Goal: Information Seeking & Learning: Learn about a topic

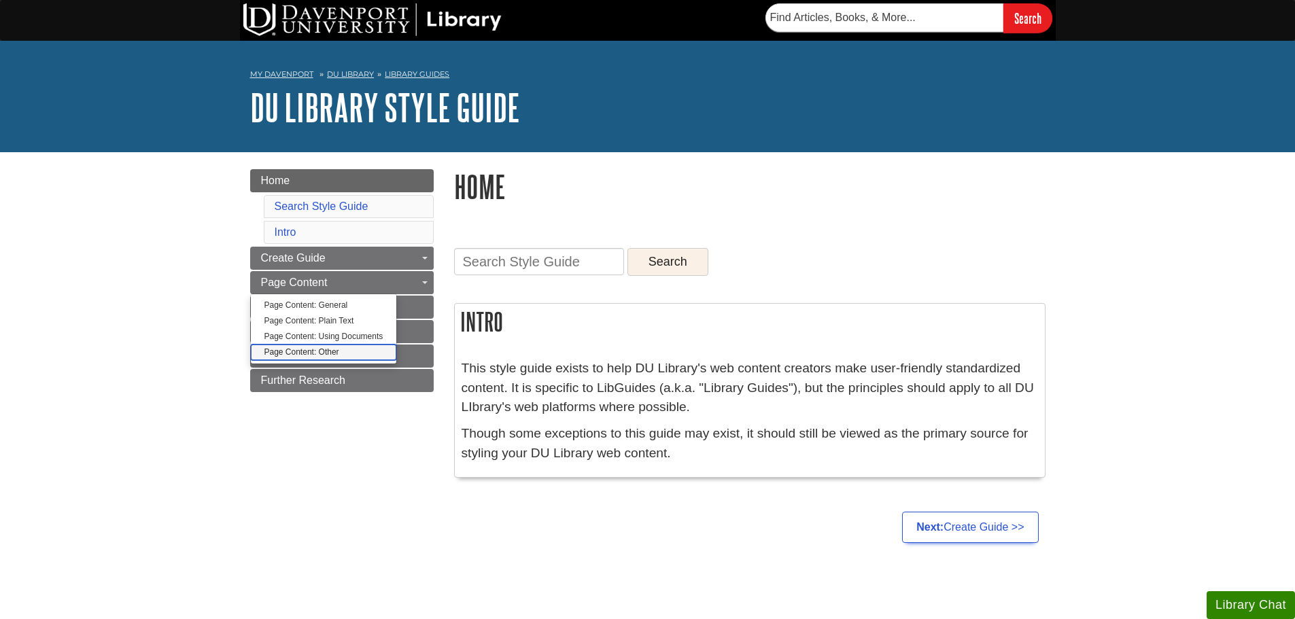
click at [336, 350] on link "Page Content: Other" at bounding box center [324, 353] width 146 height 16
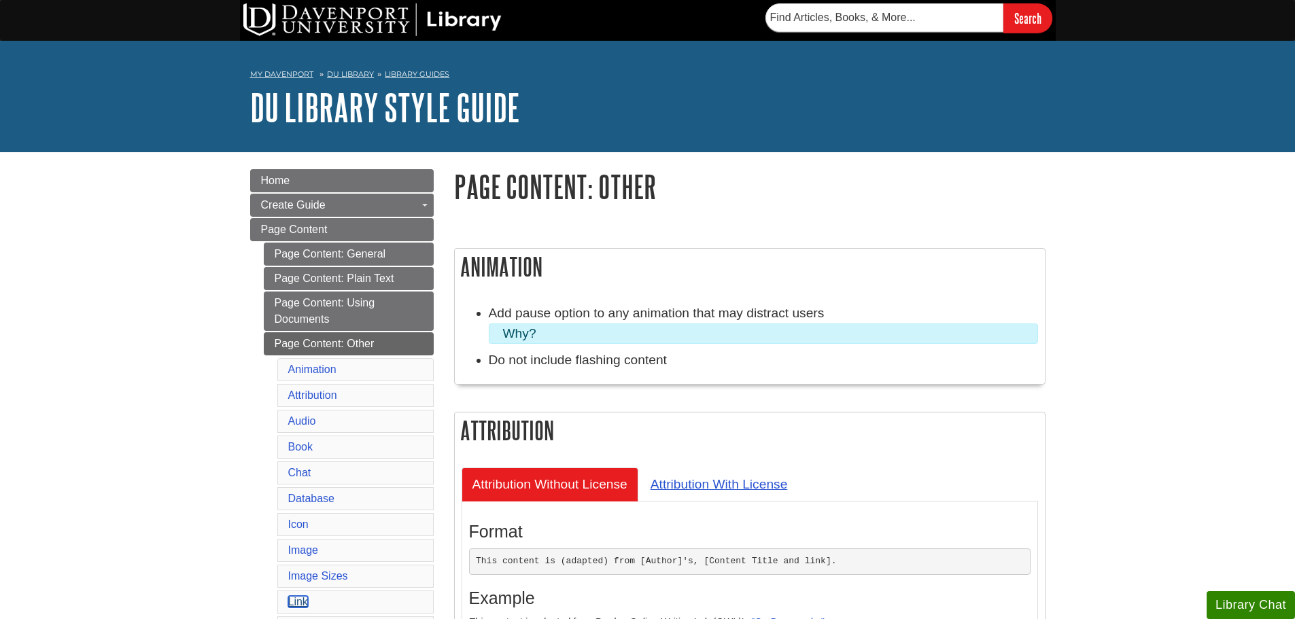
click at [296, 604] on link "Link" at bounding box center [298, 602] width 20 height 12
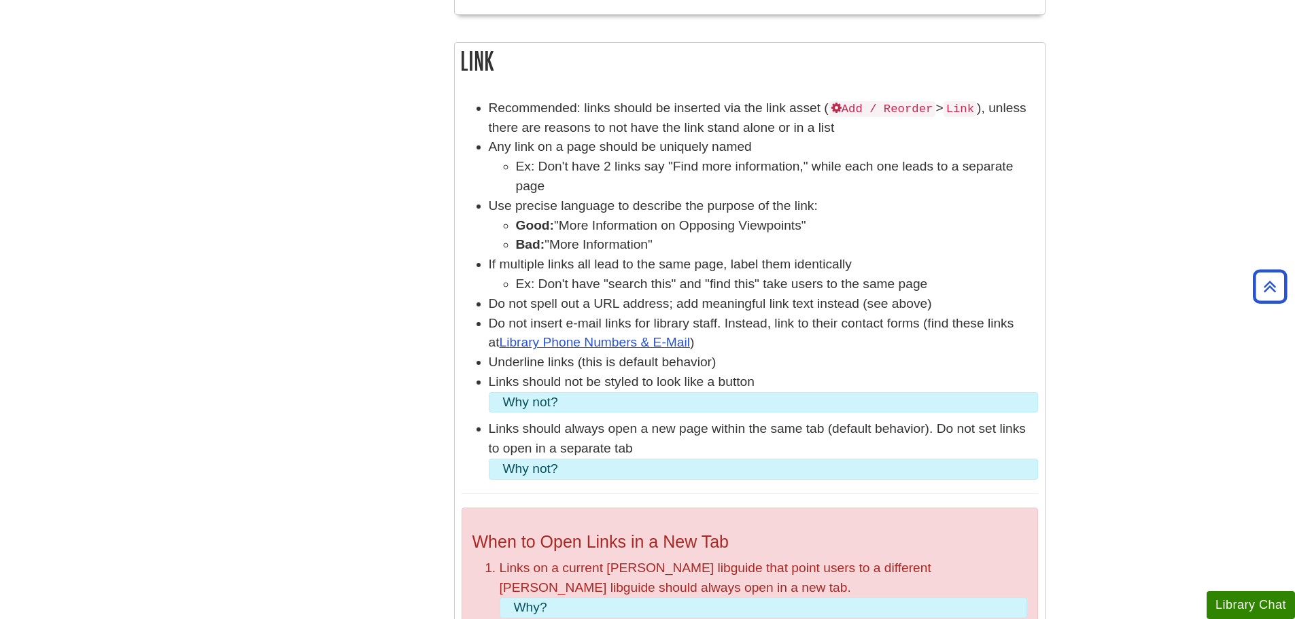
scroll to position [3761, 0]
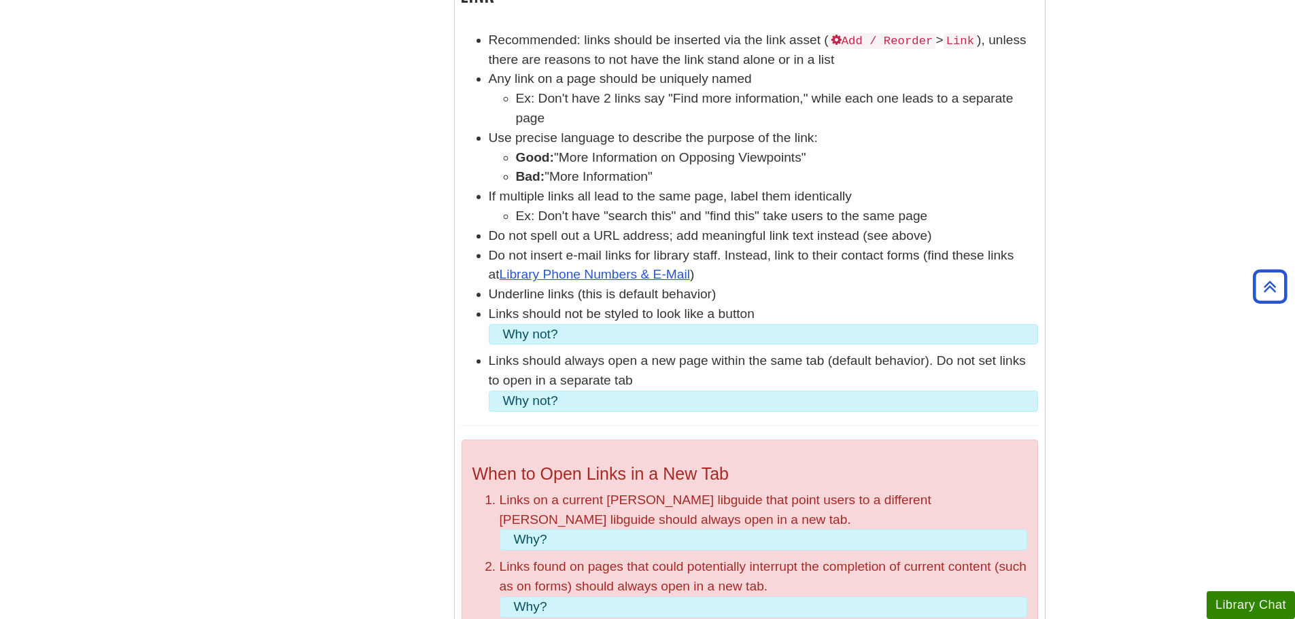
click at [538, 530] on summary "Why?" at bounding box center [763, 540] width 499 height 20
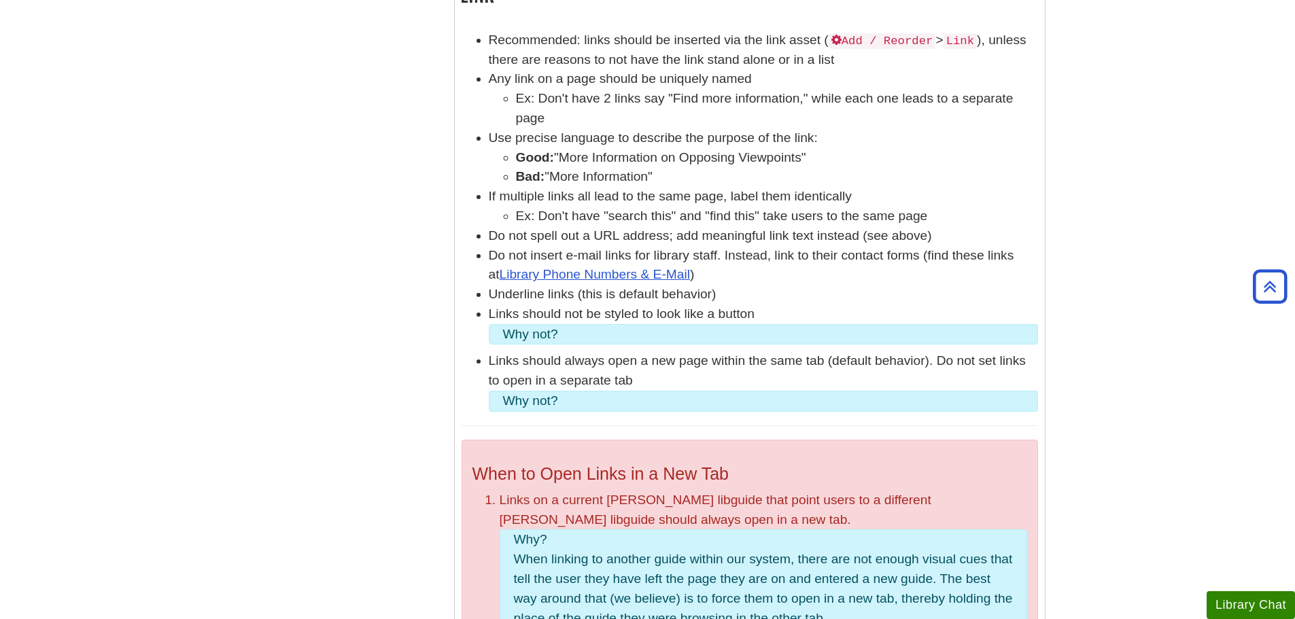
click at [634, 530] on summary "Why?" at bounding box center [763, 540] width 499 height 20
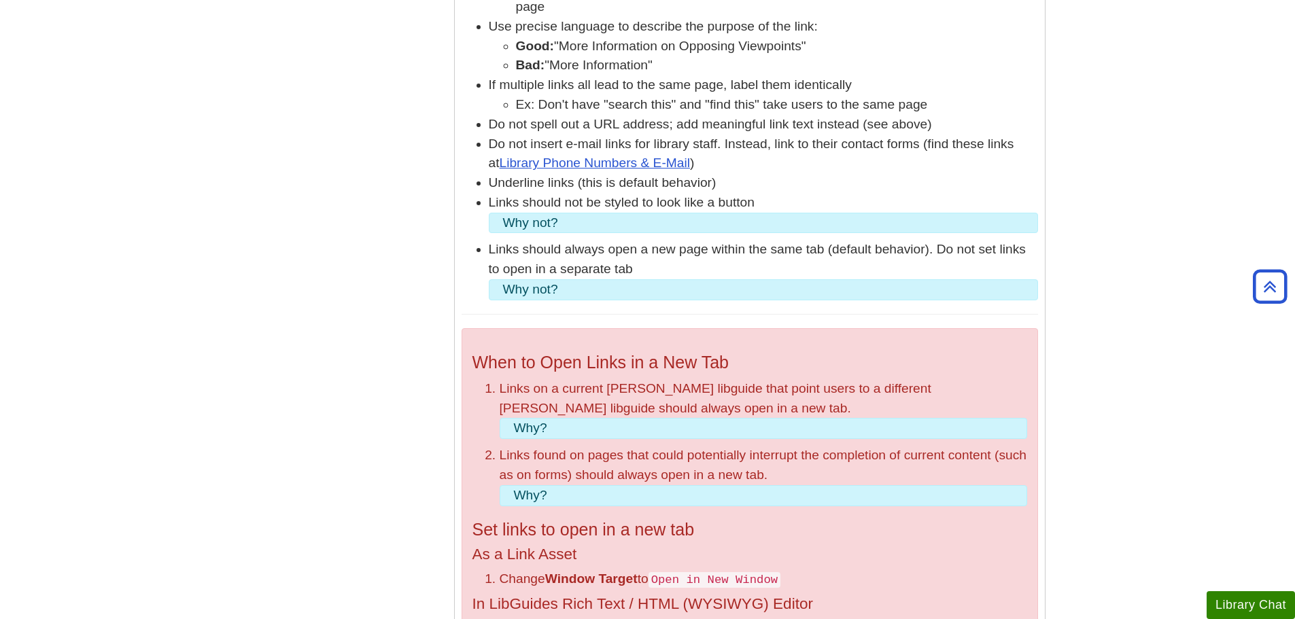
scroll to position [3897, 0]
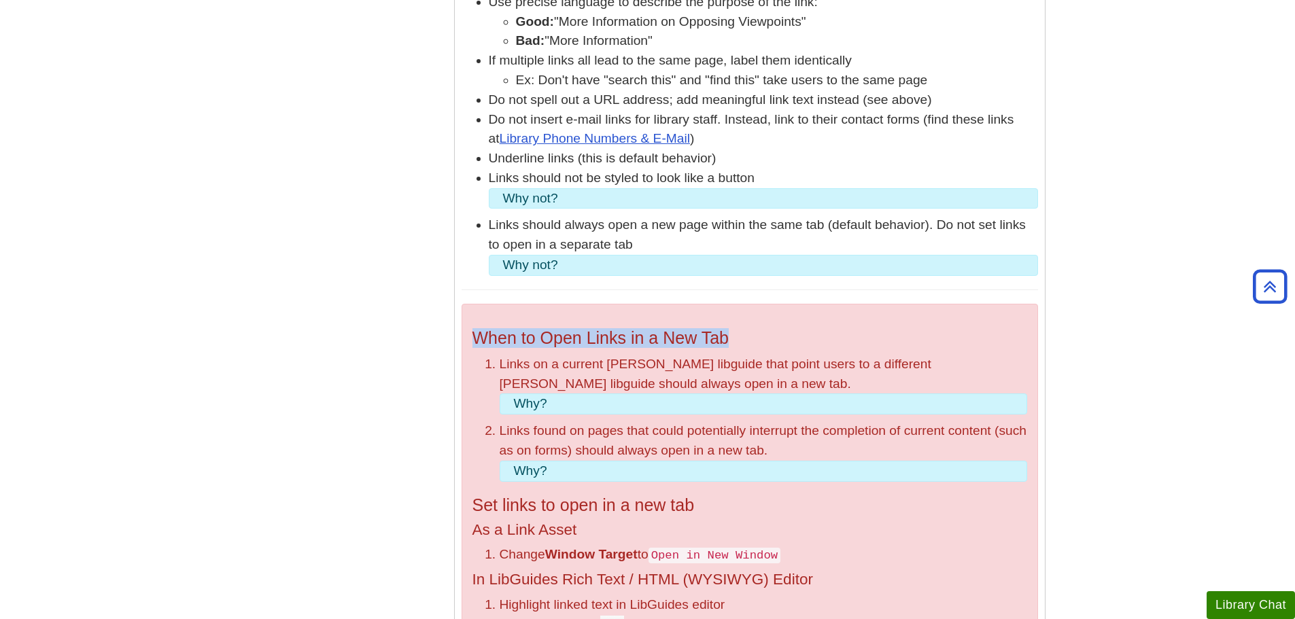
drag, startPoint x: 734, startPoint y: 163, endPoint x: 473, endPoint y: 162, distance: 261.0
click at [473, 328] on h3 "When to Open Links in a New Tab" at bounding box center [749, 338] width 555 height 20
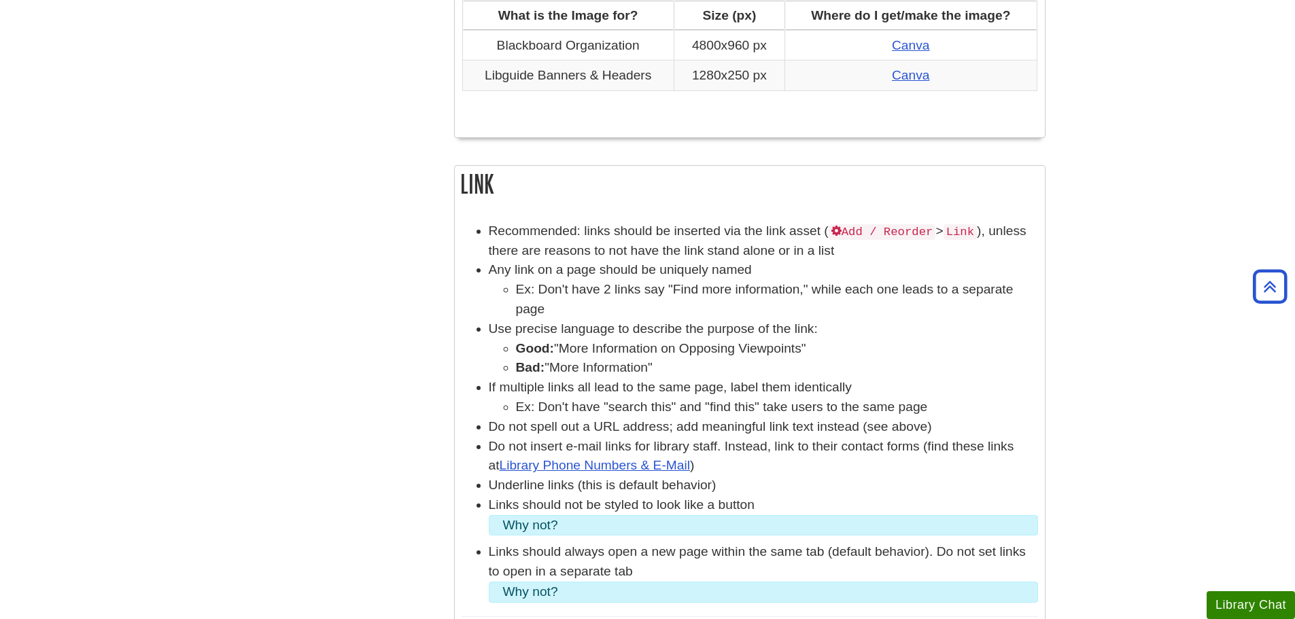
scroll to position [3557, 0]
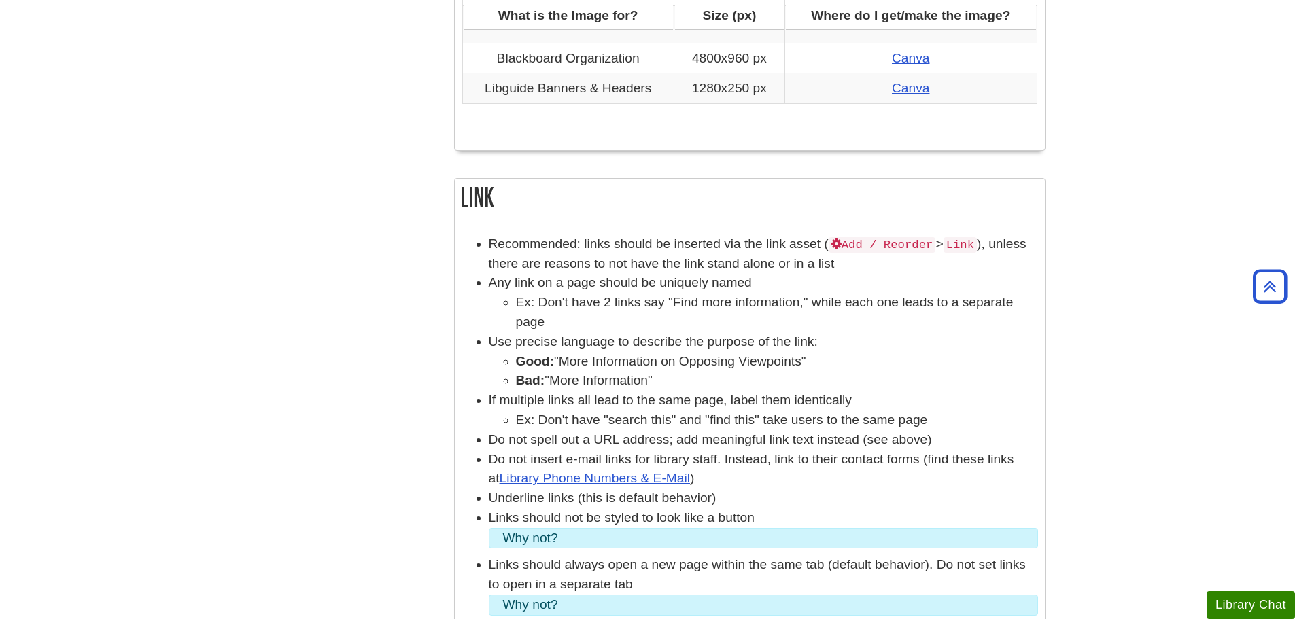
click at [559, 595] on summary "Why not?" at bounding box center [763, 605] width 521 height 20
click at [708, 529] on summary "Why not?" at bounding box center [763, 539] width 521 height 20
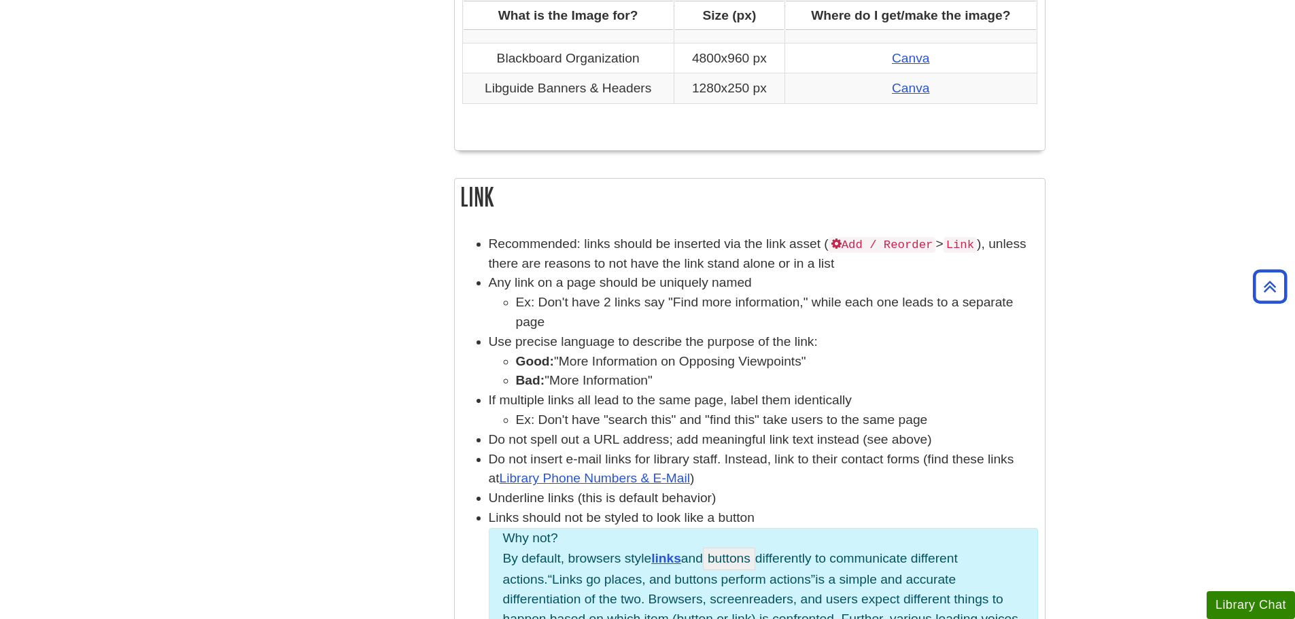
click at [682, 508] on li "Links should not be styled to look like a button Why not? By default, browsers …" at bounding box center [763, 611] width 549 height 207
click at [679, 529] on summary "Why not?" at bounding box center [763, 539] width 521 height 20
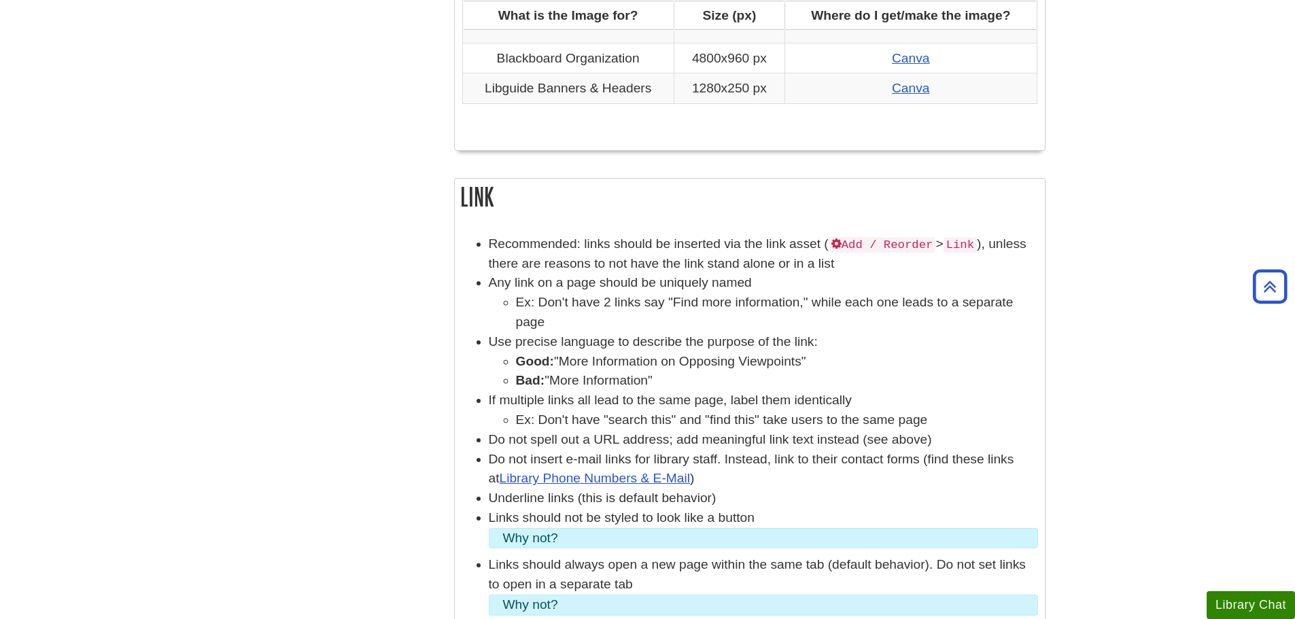
click at [643, 595] on summary "Why not?" at bounding box center [763, 605] width 521 height 20
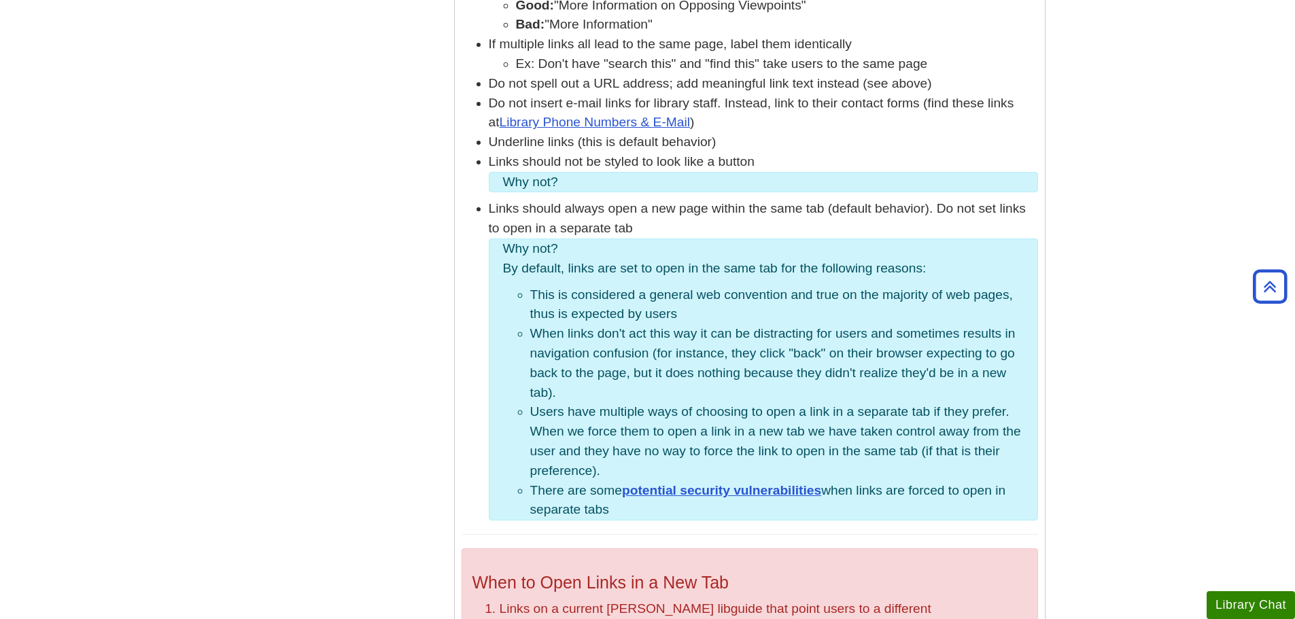
scroll to position [3829, 0]
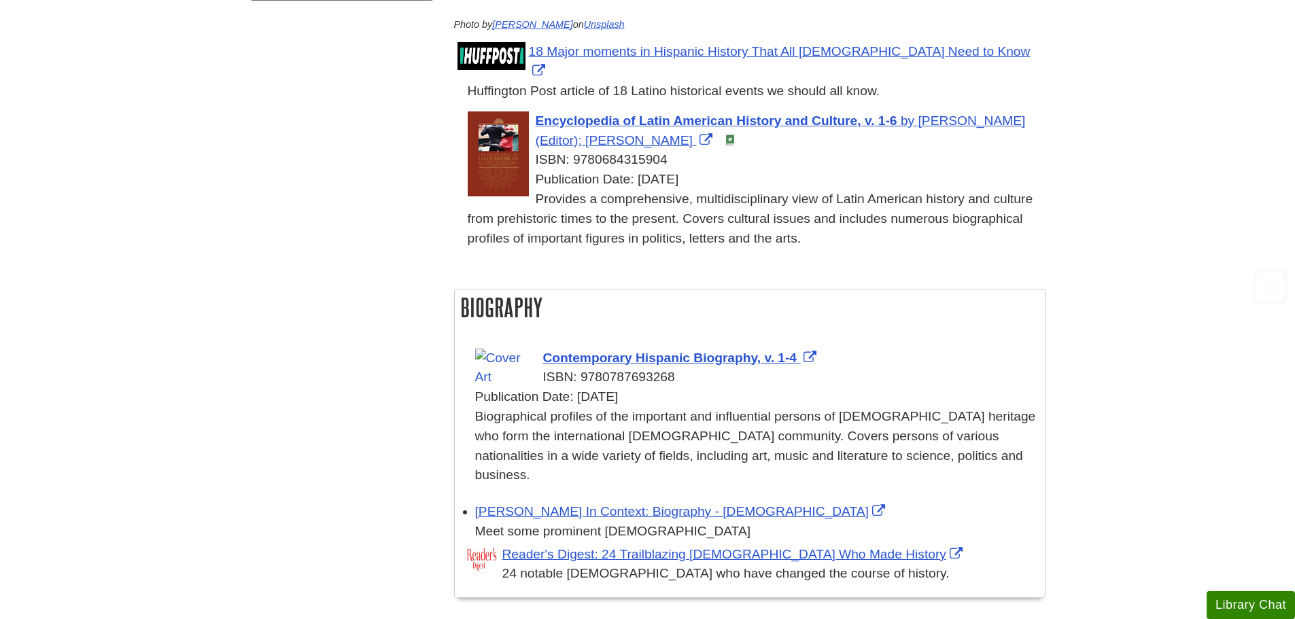
scroll to position [476, 0]
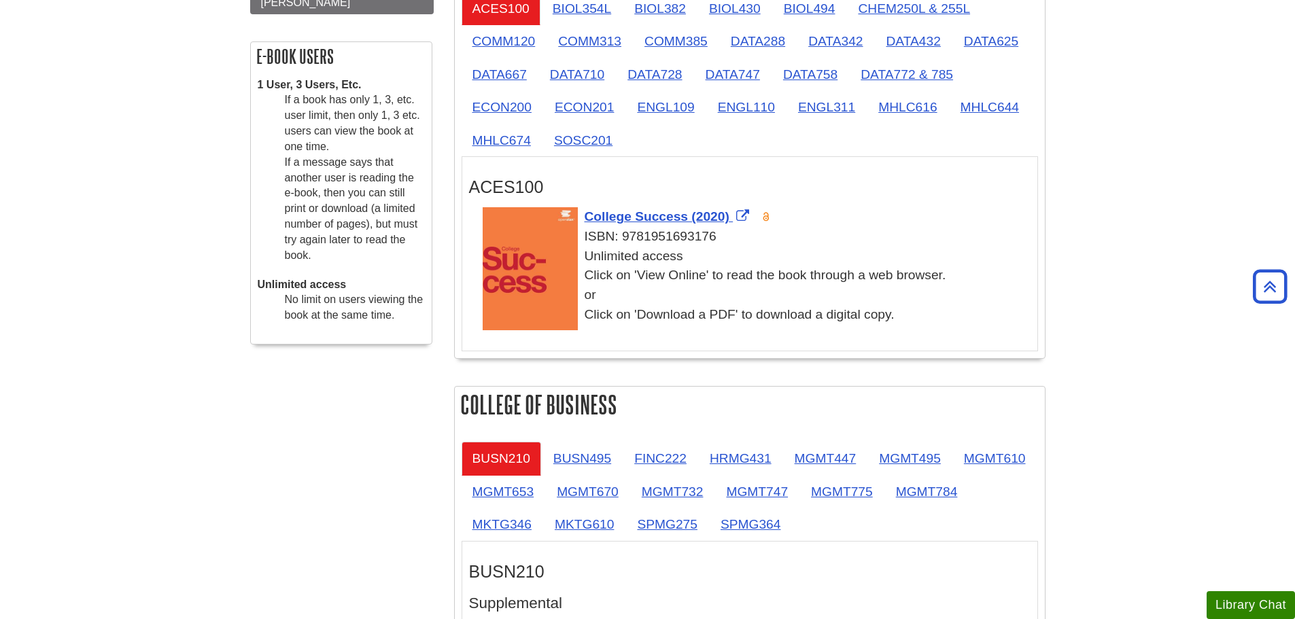
scroll to position [114, 0]
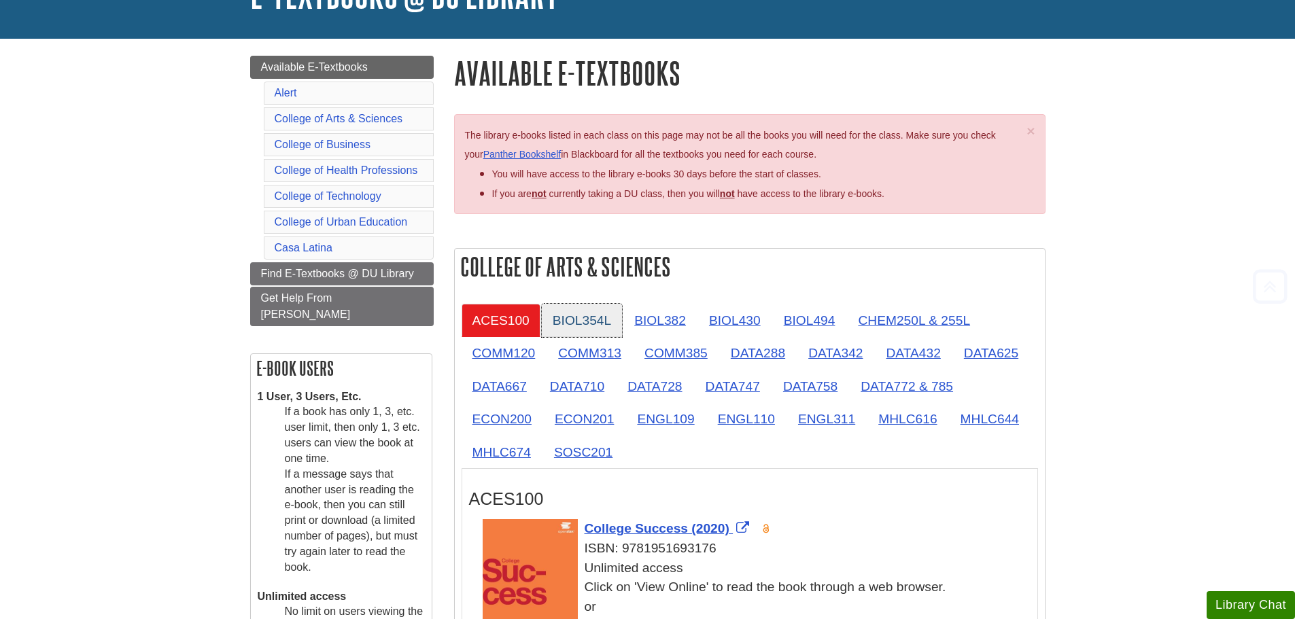
drag, startPoint x: 599, startPoint y: 319, endPoint x: 622, endPoint y: 319, distance: 23.1
click at [599, 319] on link "BIOL354L" at bounding box center [582, 320] width 80 height 33
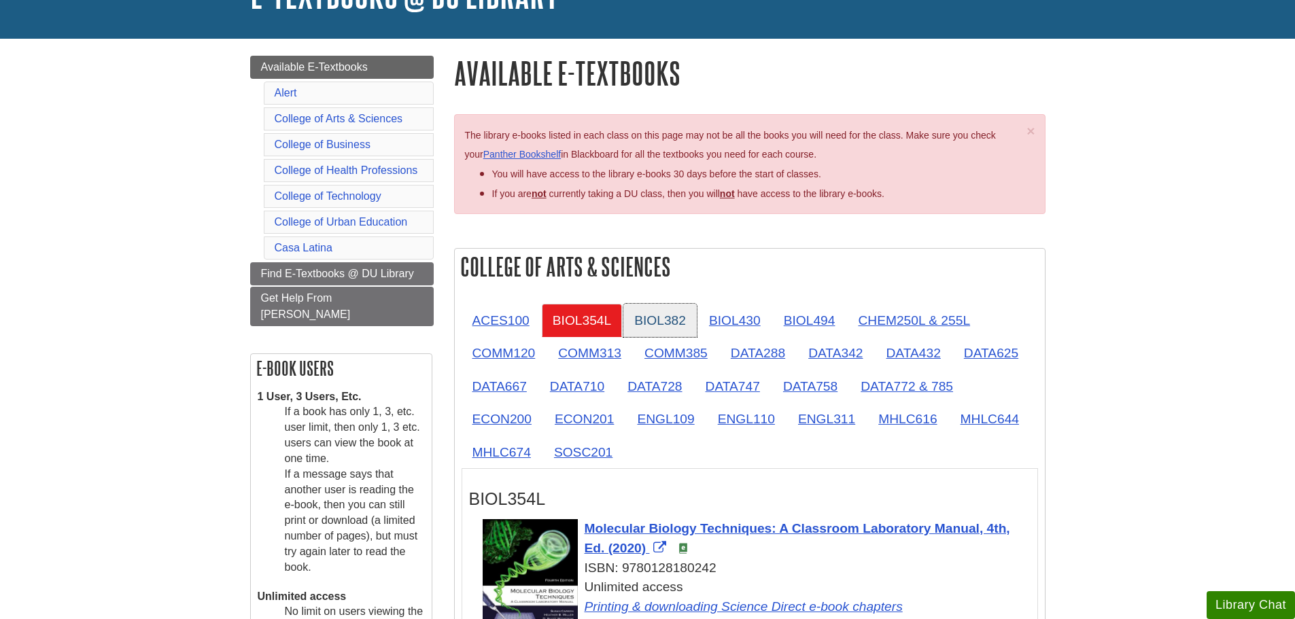
click at [687, 321] on link "BIOL382" at bounding box center [659, 320] width 73 height 33
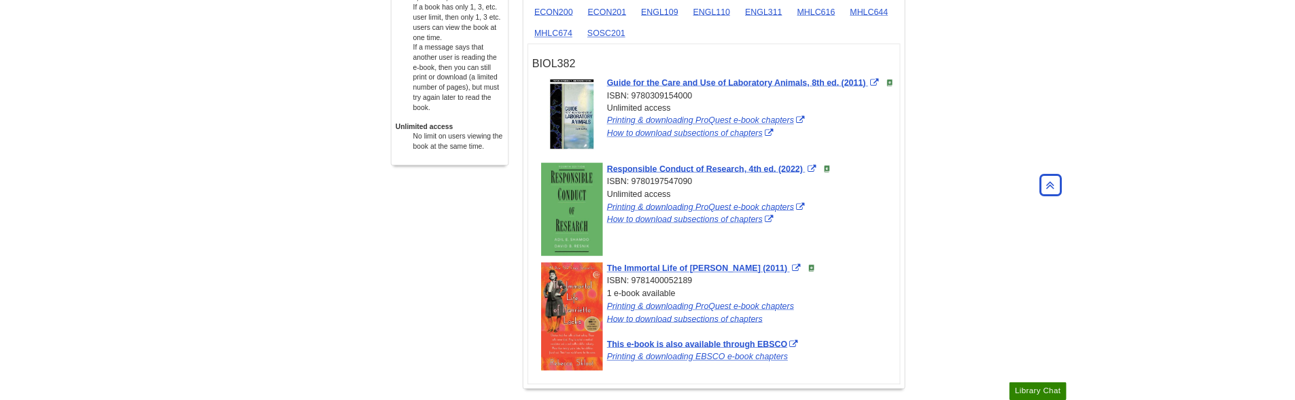
scroll to position [521, 0]
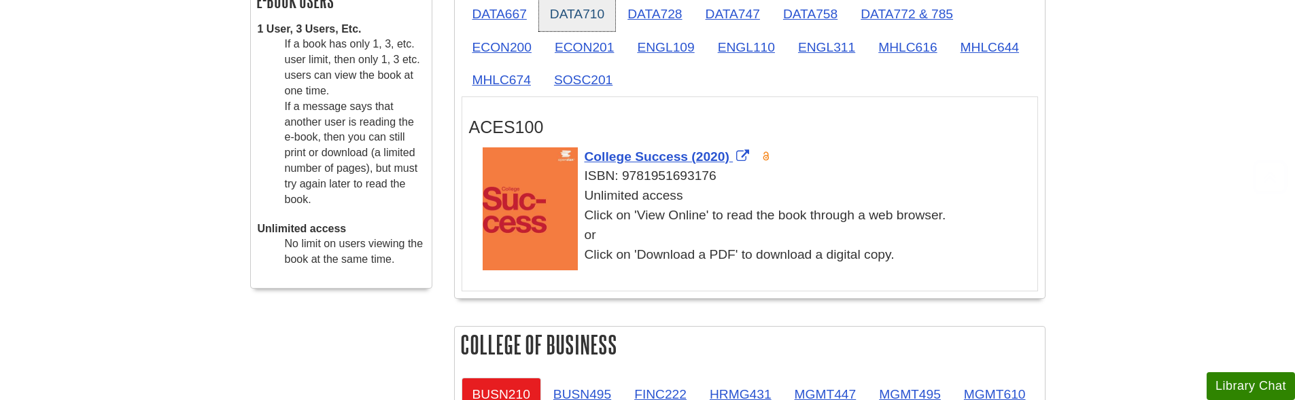
scroll to position [384, 0]
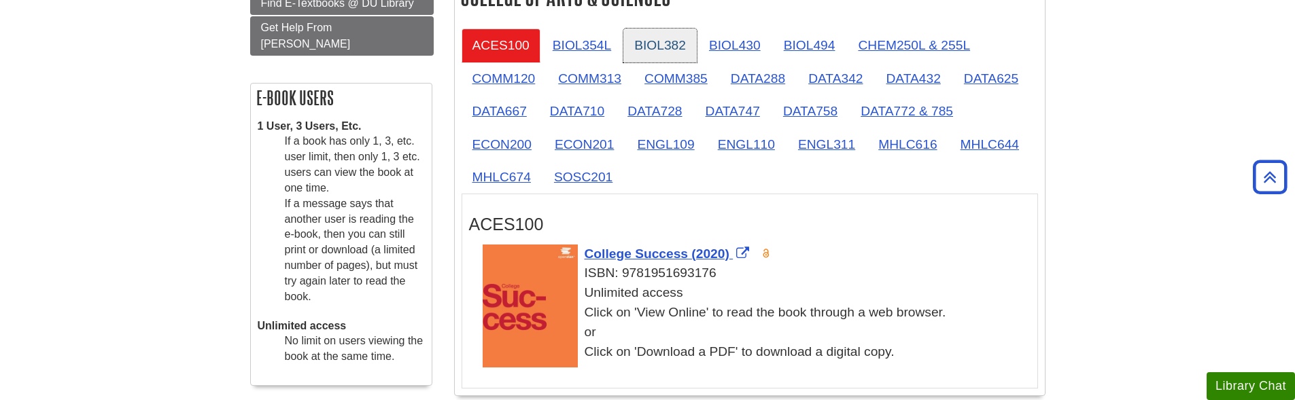
click at [680, 39] on link "BIOL382" at bounding box center [659, 45] width 73 height 33
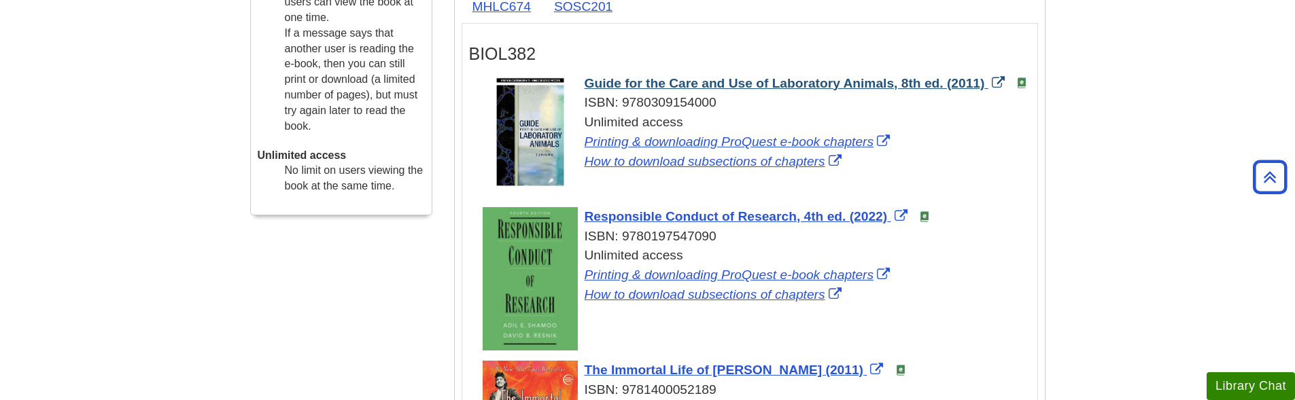
scroll to position [656, 0]
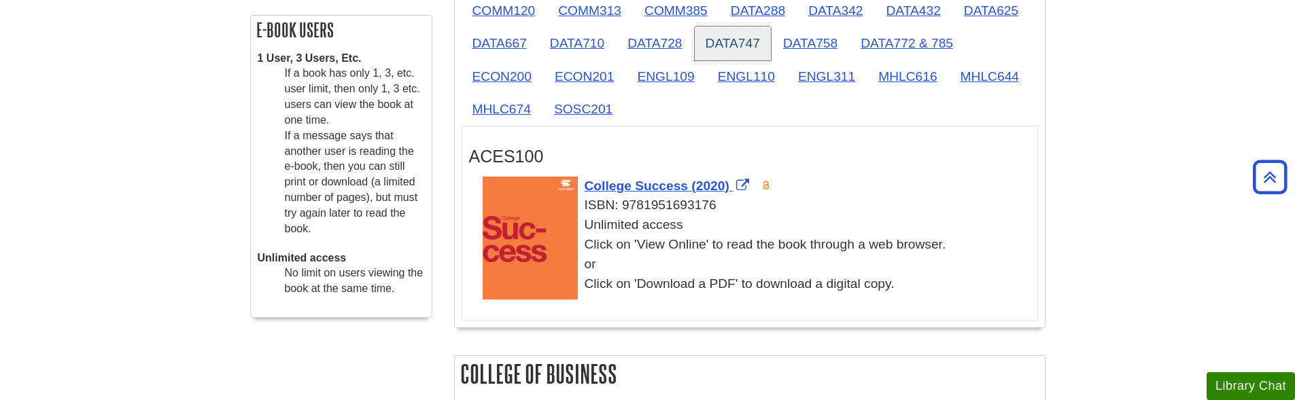
scroll to position [384, 0]
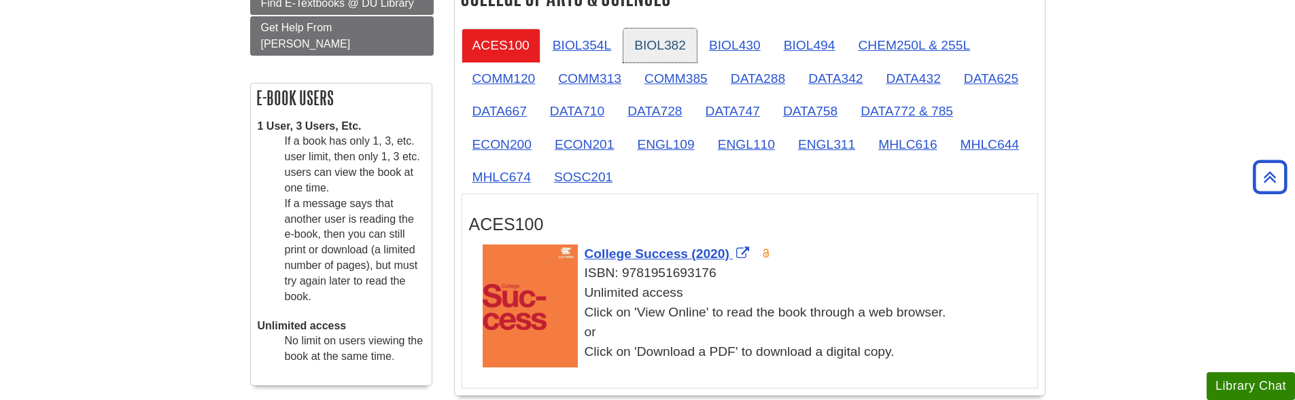
click at [676, 48] on link "BIOL382" at bounding box center [659, 45] width 73 height 33
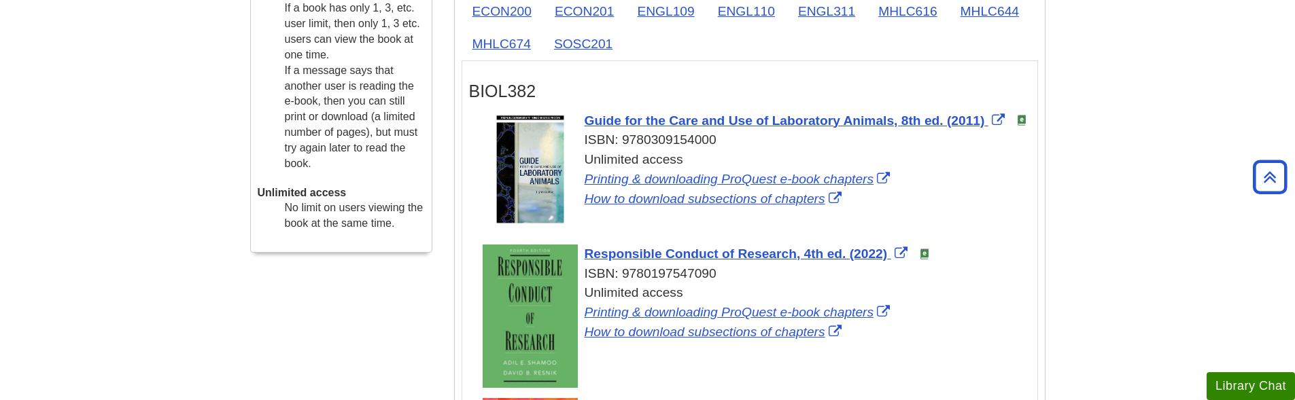
scroll to position [520, 0]
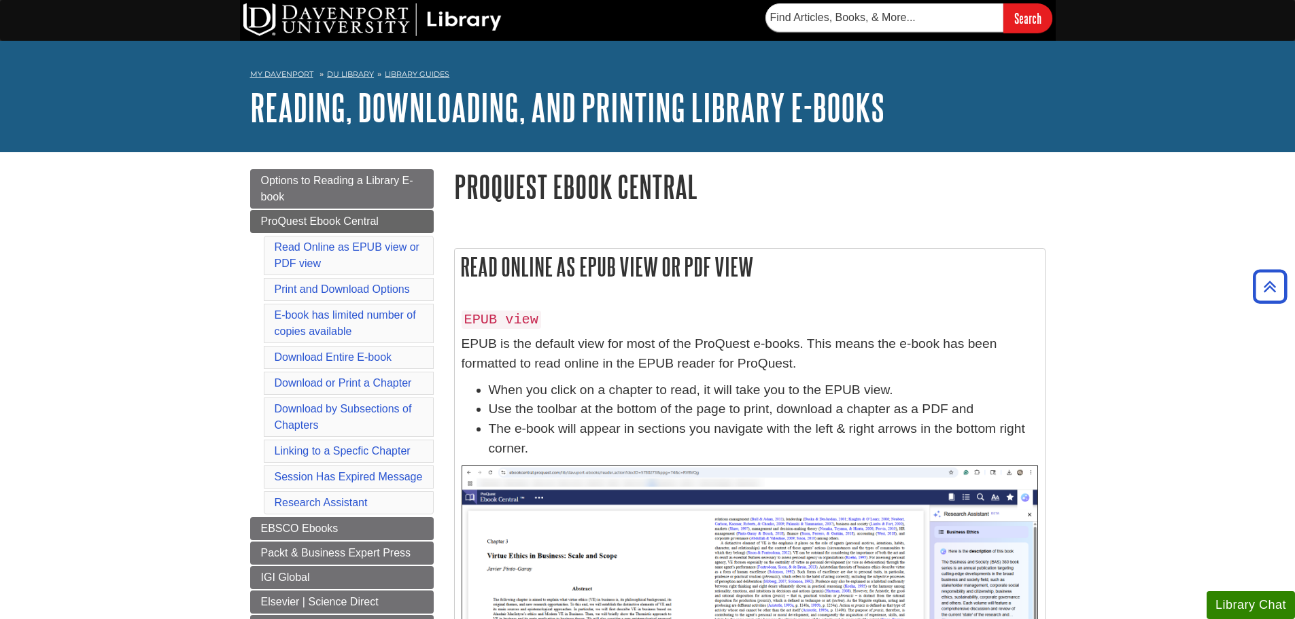
scroll to position [4485, 0]
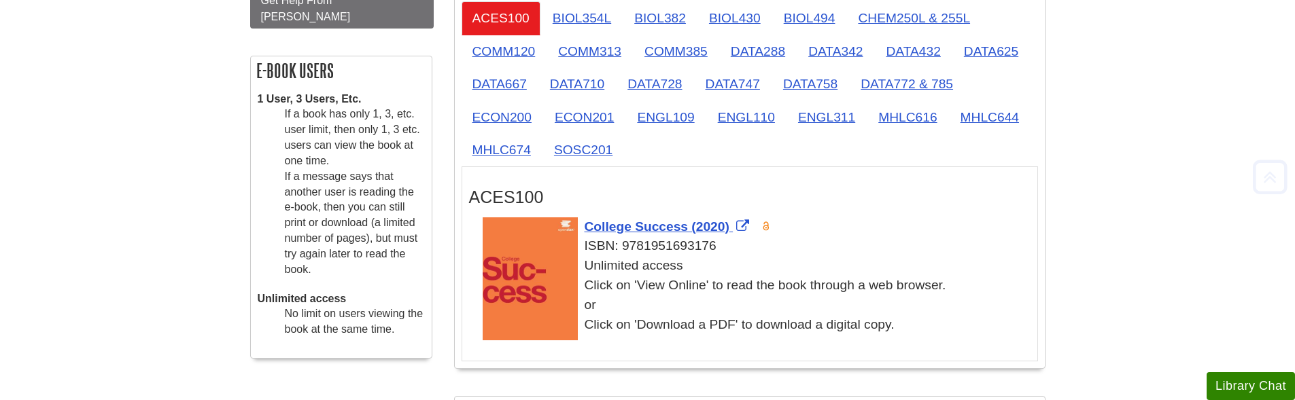
scroll to position [179, 0]
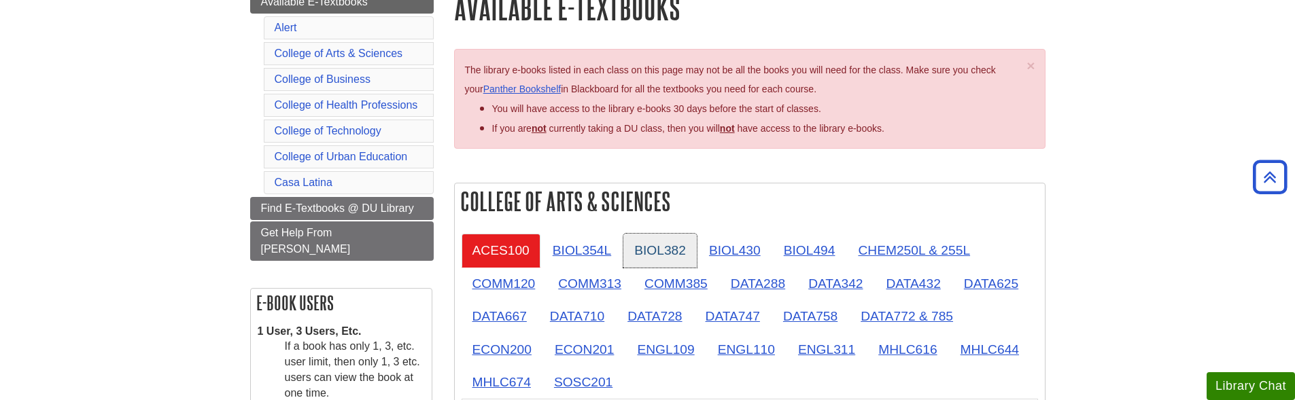
click at [682, 261] on link "BIOL382" at bounding box center [659, 250] width 73 height 33
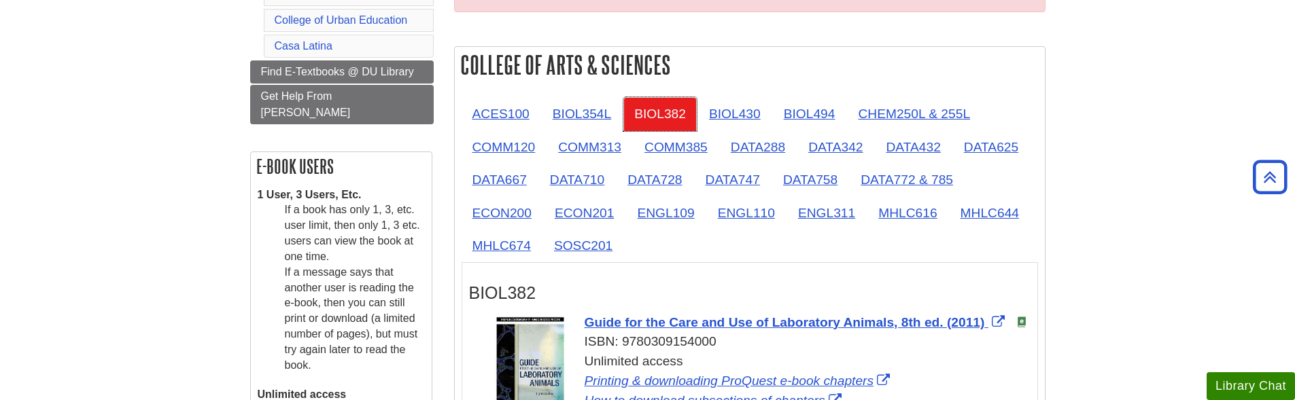
scroll to position [451, 0]
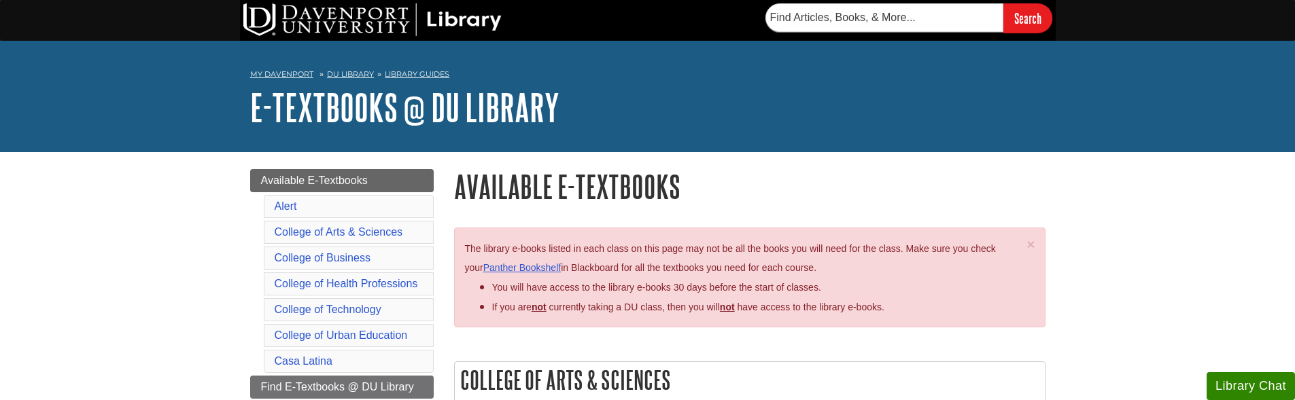
scroll to position [451, 0]
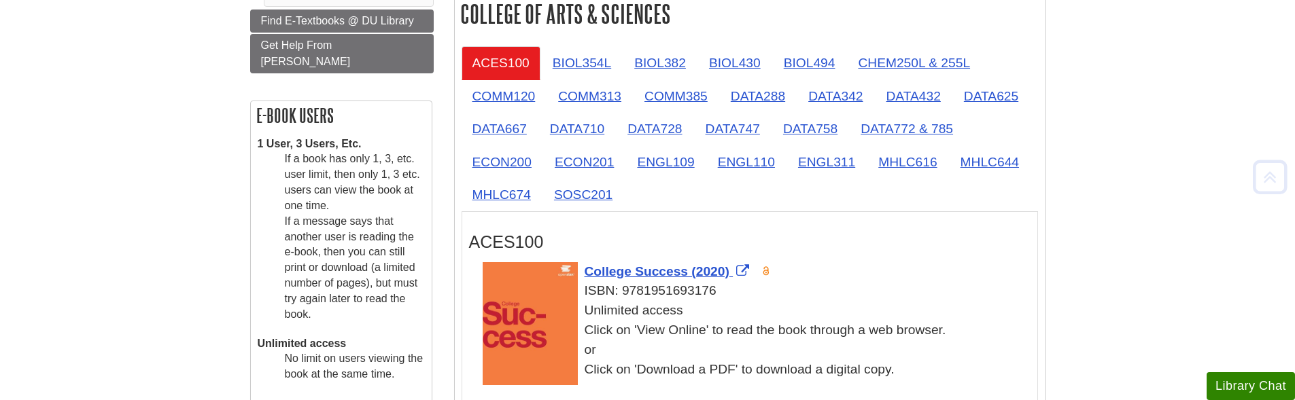
scroll to position [179, 0]
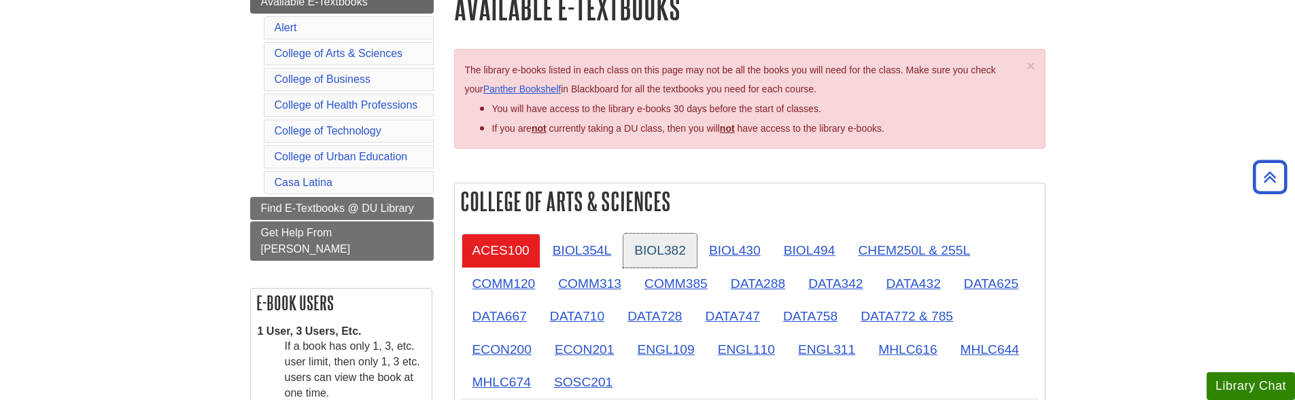
click at [671, 243] on link "BIOL382" at bounding box center [659, 250] width 73 height 33
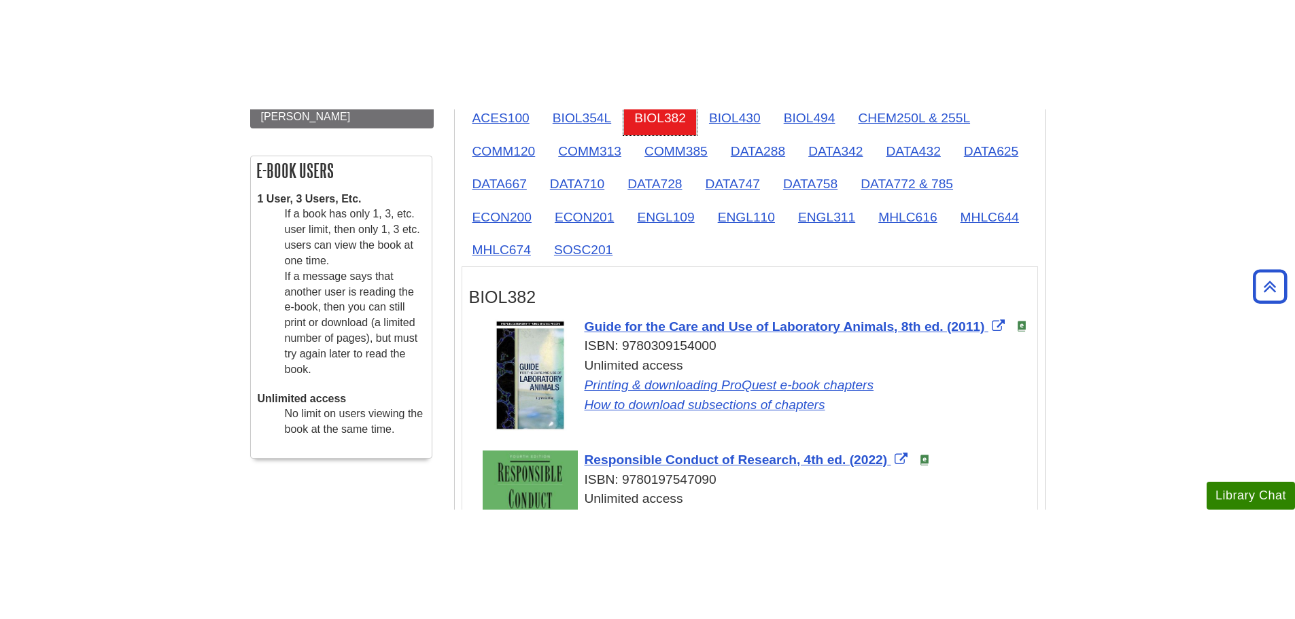
scroll to position [451, 0]
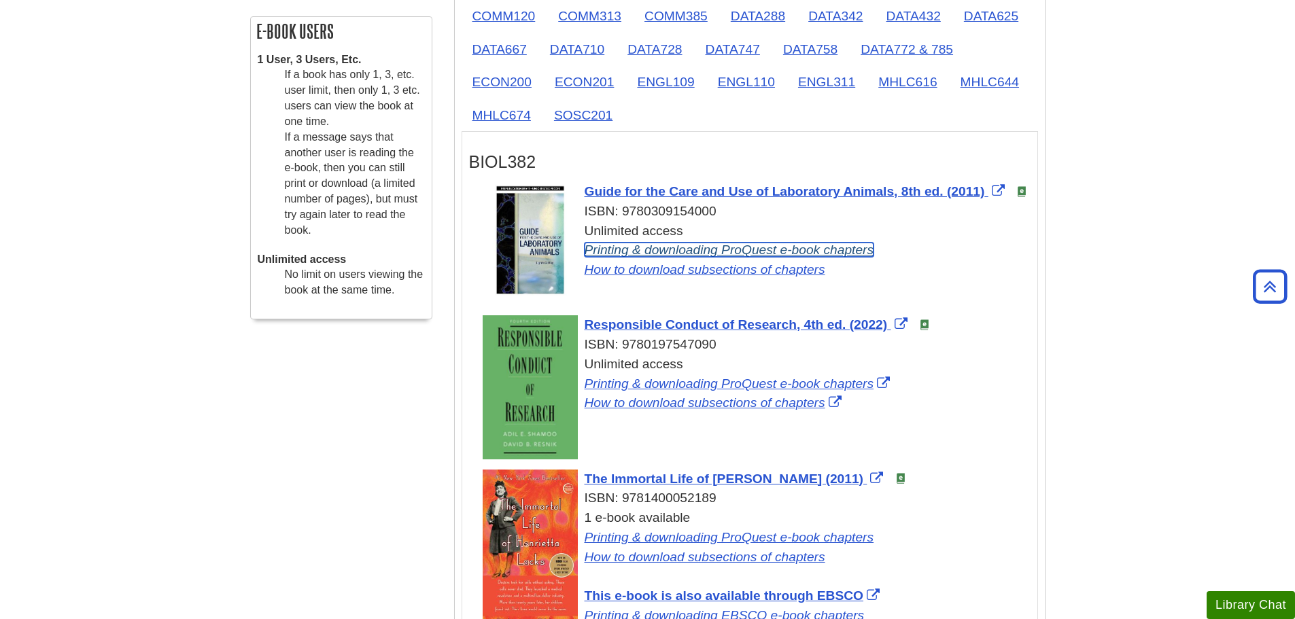
click at [833, 250] on link "Printing & downloading ProQuest e-book chapters" at bounding box center [730, 250] width 290 height 14
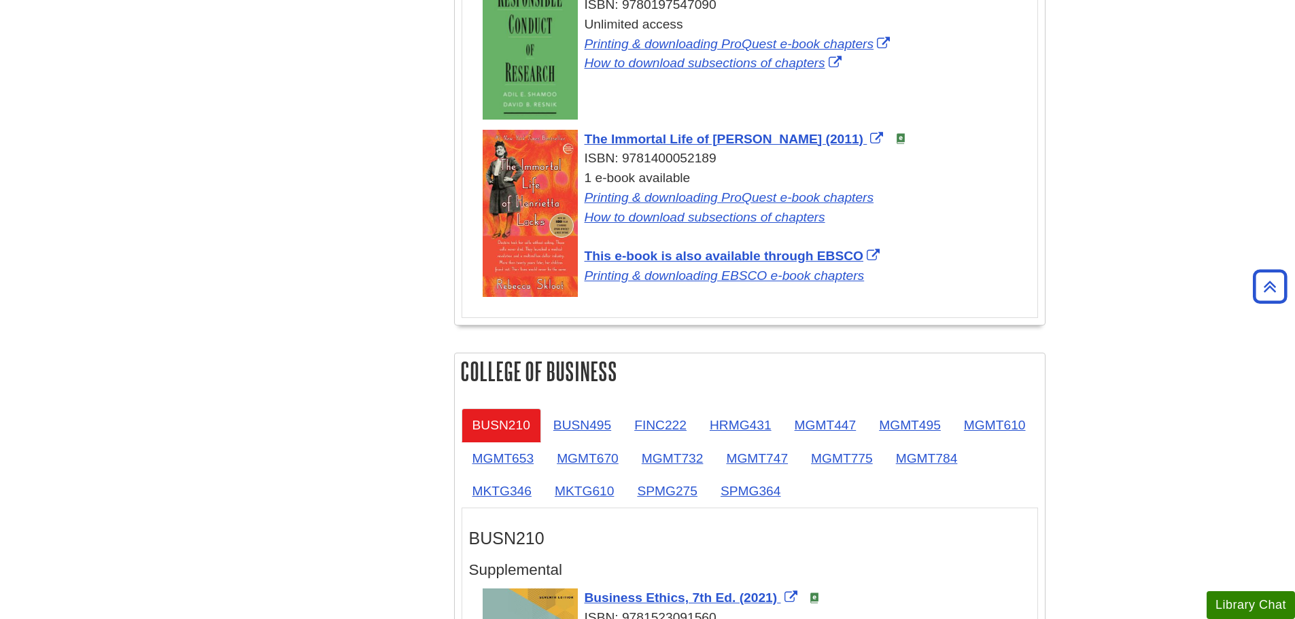
scroll to position [1130, 0]
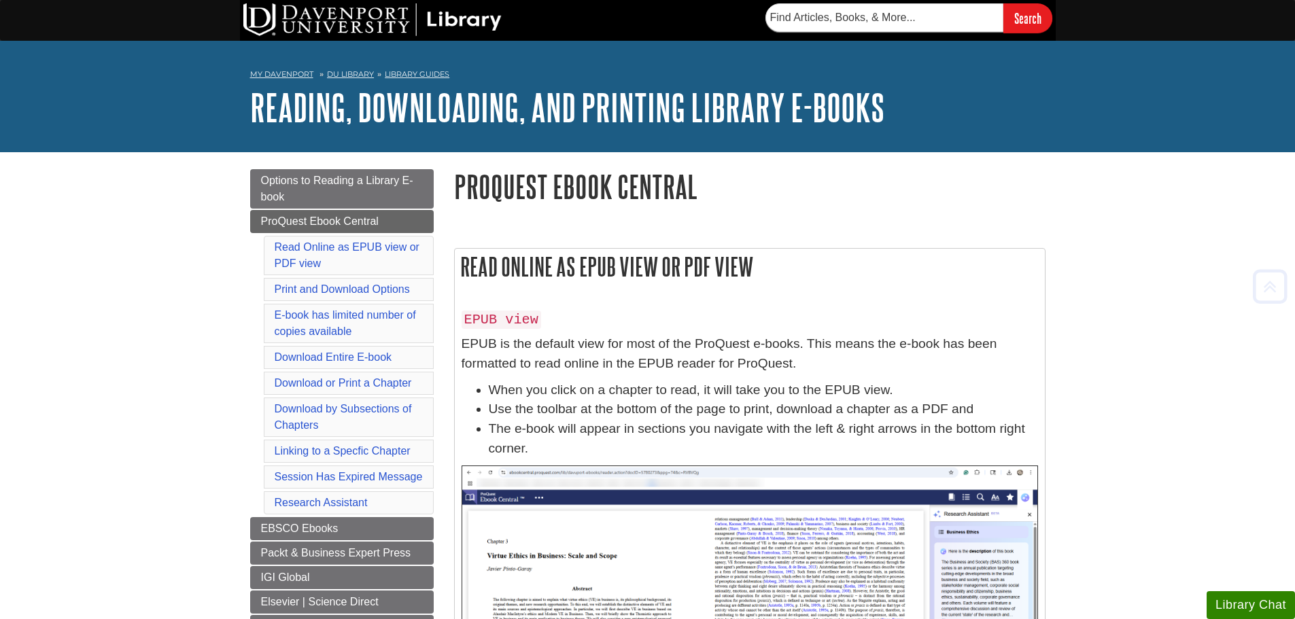
scroll to position [4031, 0]
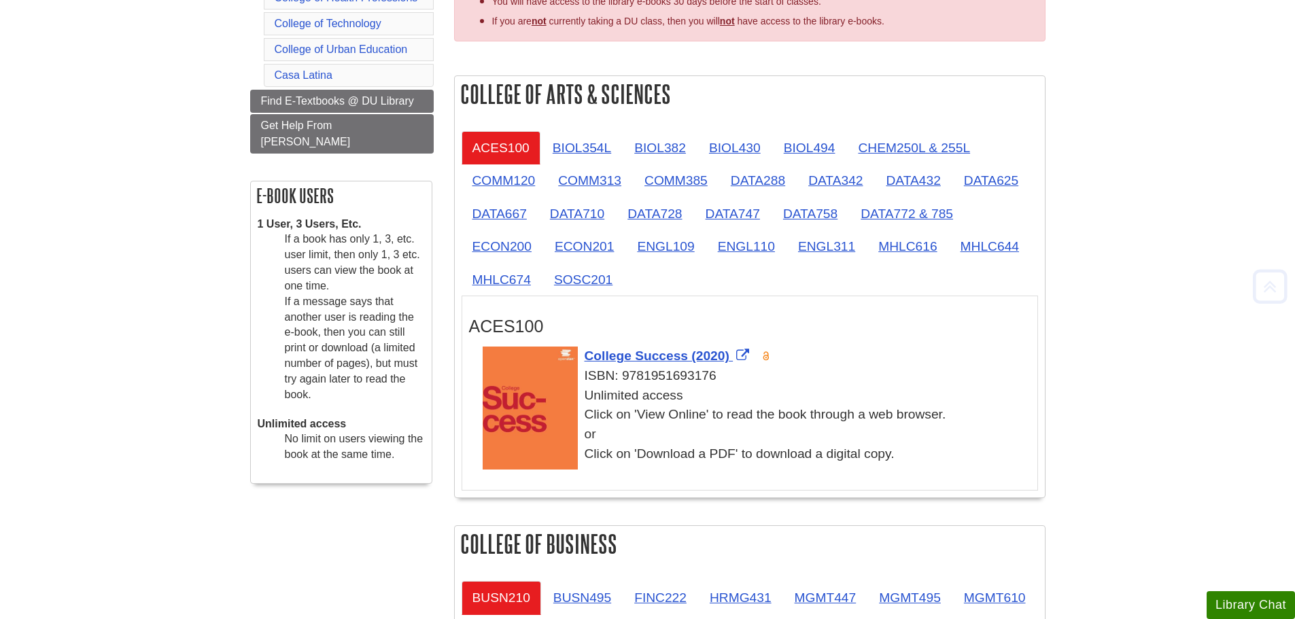
scroll to position [340, 0]
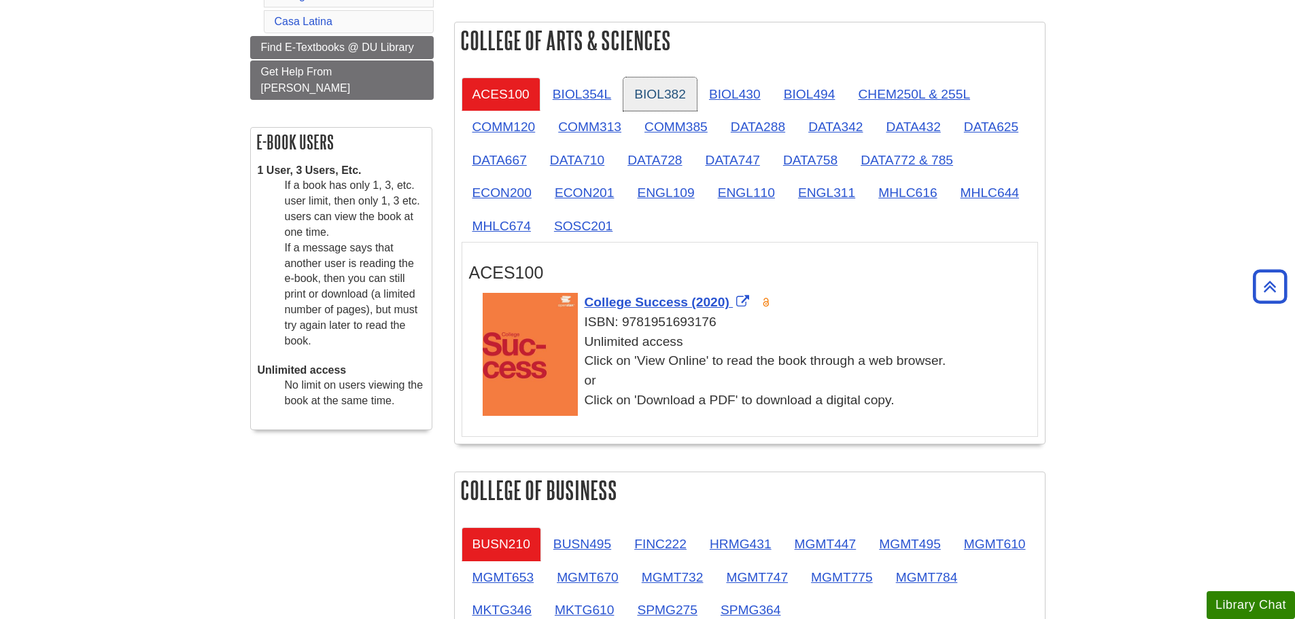
click at [653, 82] on link "BIOL382" at bounding box center [659, 93] width 73 height 33
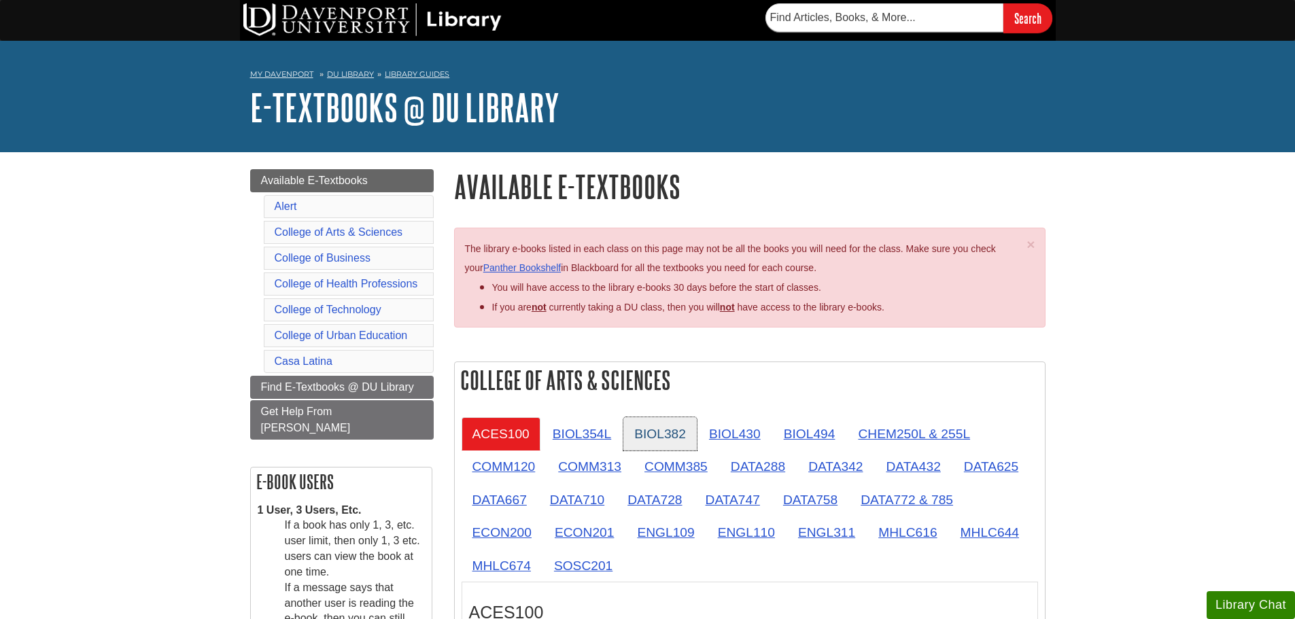
click at [642, 433] on link "BIOL382" at bounding box center [659, 433] width 73 height 33
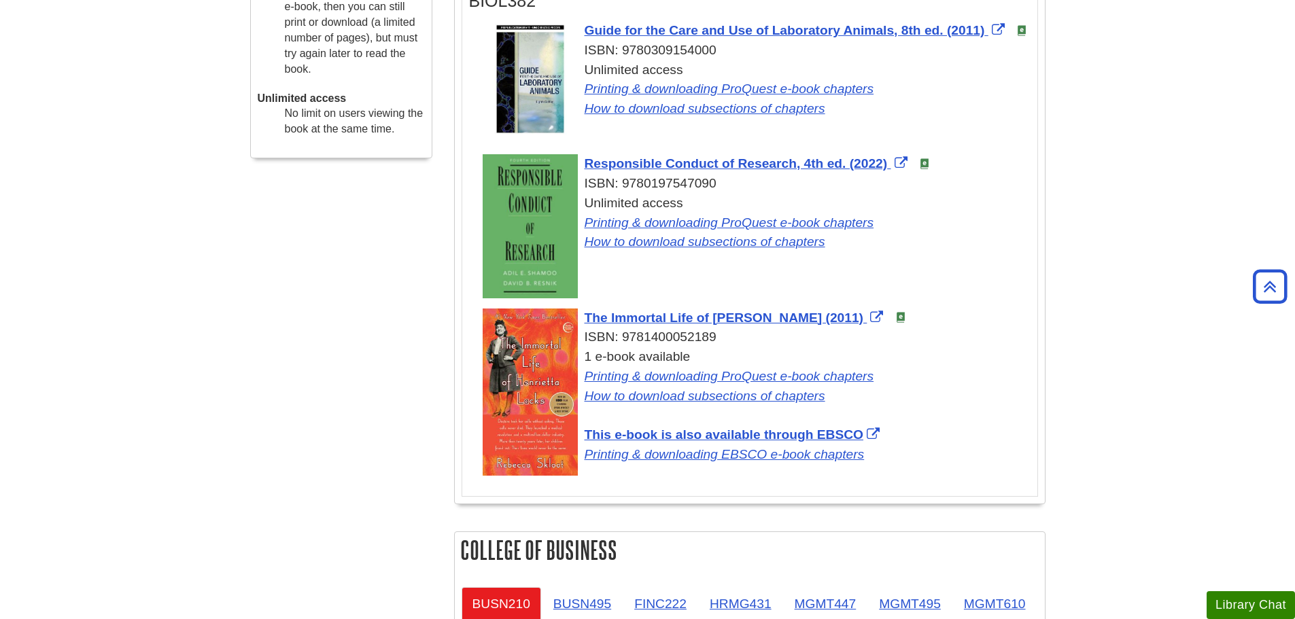
scroll to position [136, 0]
